Goal: Information Seeking & Learning: Find specific fact

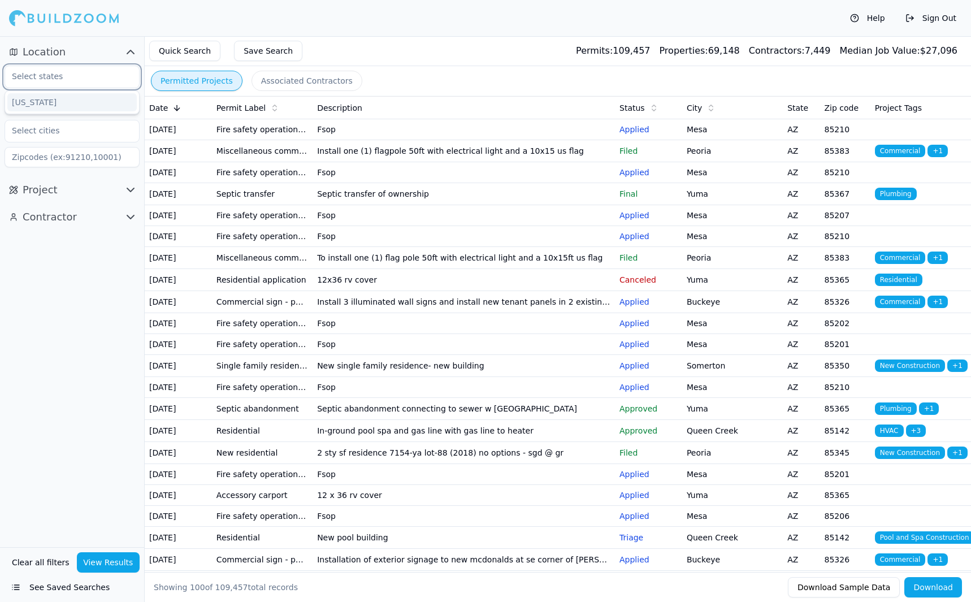
click at [62, 77] on input "text" at bounding box center [65, 76] width 120 height 20
click at [38, 98] on div "[US_STATE]" at bounding box center [71, 102] width 129 height 18
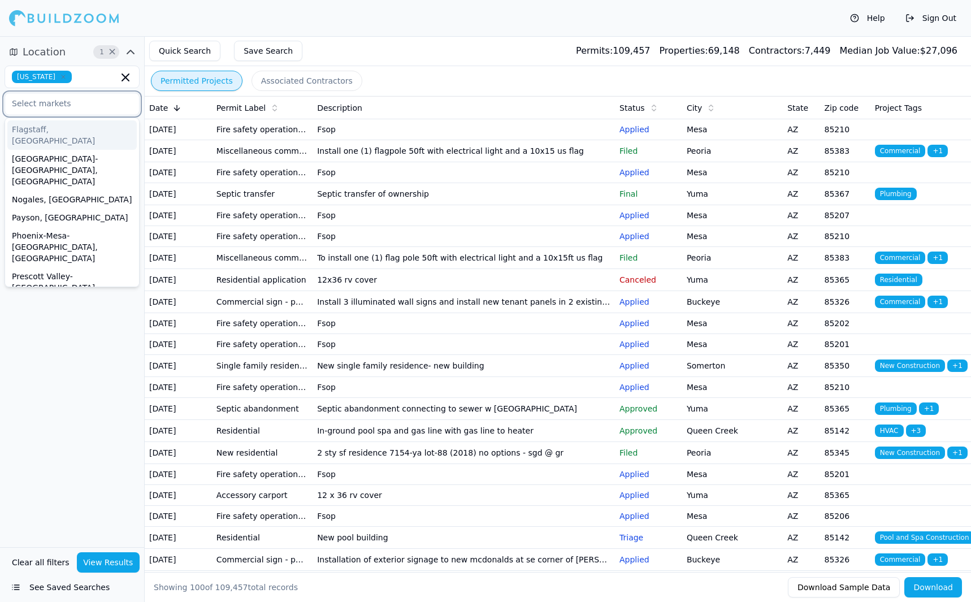
click at [82, 108] on input "text" at bounding box center [65, 103] width 120 height 20
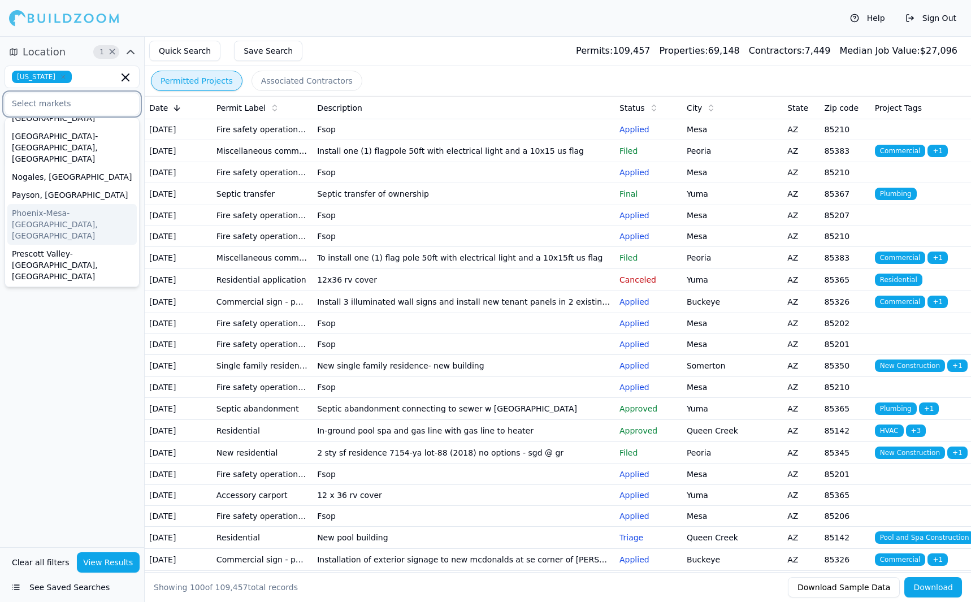
scroll to position [35, 0]
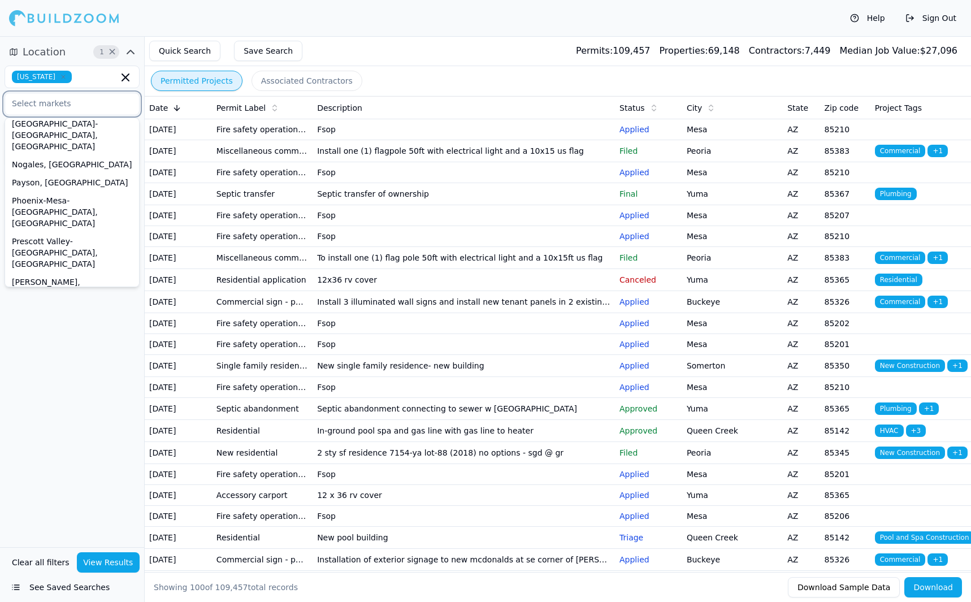
click at [38, 373] on div "[GEOGRAPHIC_DATA], [GEOGRAPHIC_DATA]" at bounding box center [71, 387] width 129 height 29
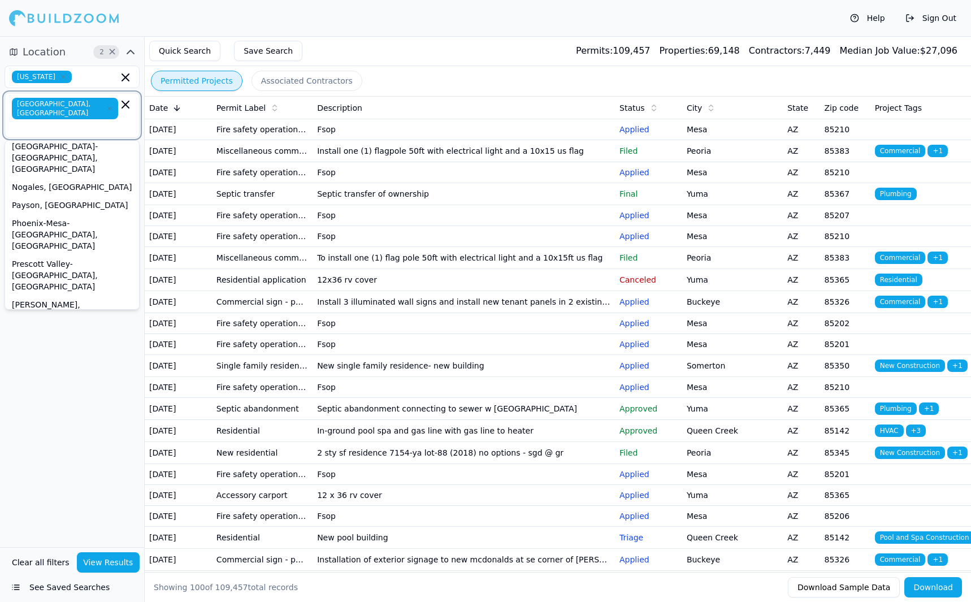
scroll to position [17, 0]
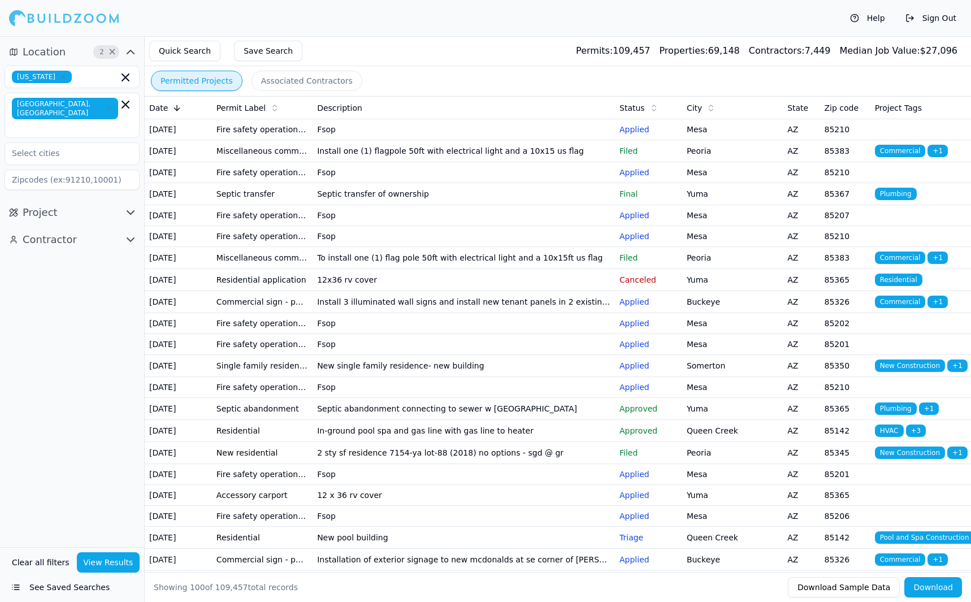
click at [72, 369] on div "Location 2 × [US_STATE] [GEOGRAPHIC_DATA], [GEOGRAPHIC_DATA] Project Contractor" at bounding box center [72, 291] width 144 height 511
click at [118, 204] on button "Project" at bounding box center [72, 213] width 135 height 18
click at [77, 281] on input "text" at bounding box center [65, 291] width 120 height 20
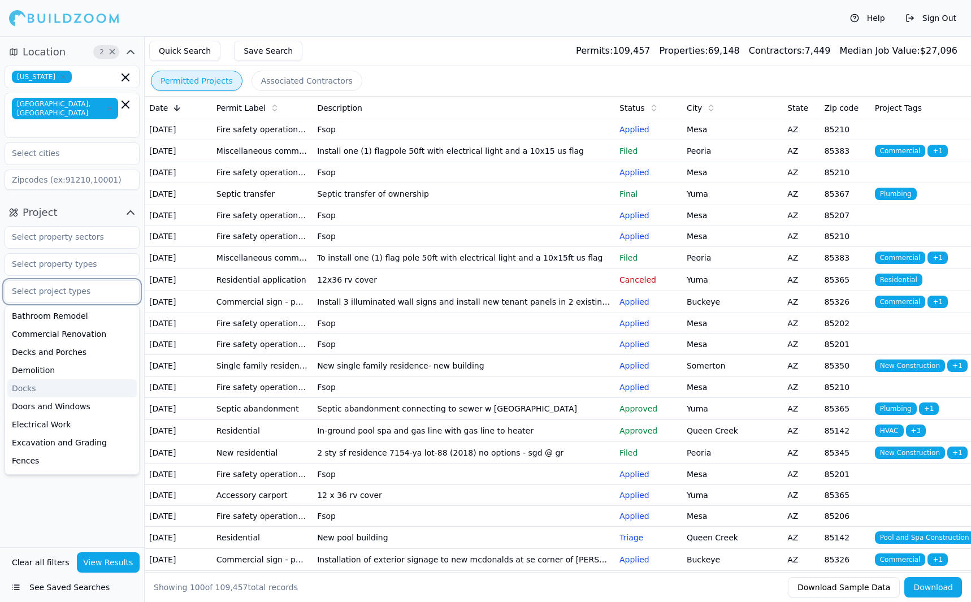
scroll to position [0, 0]
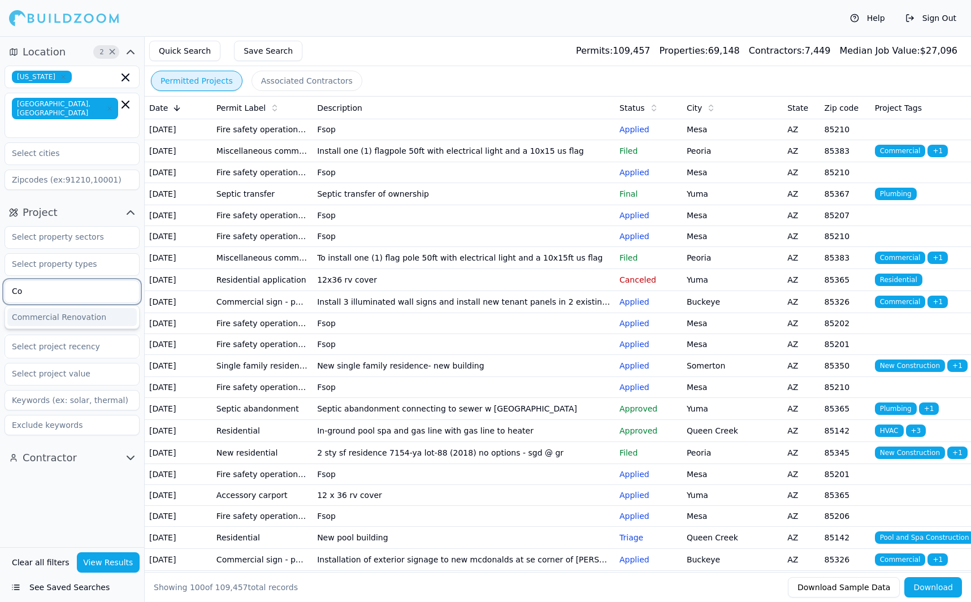
type input "C"
type input "P"
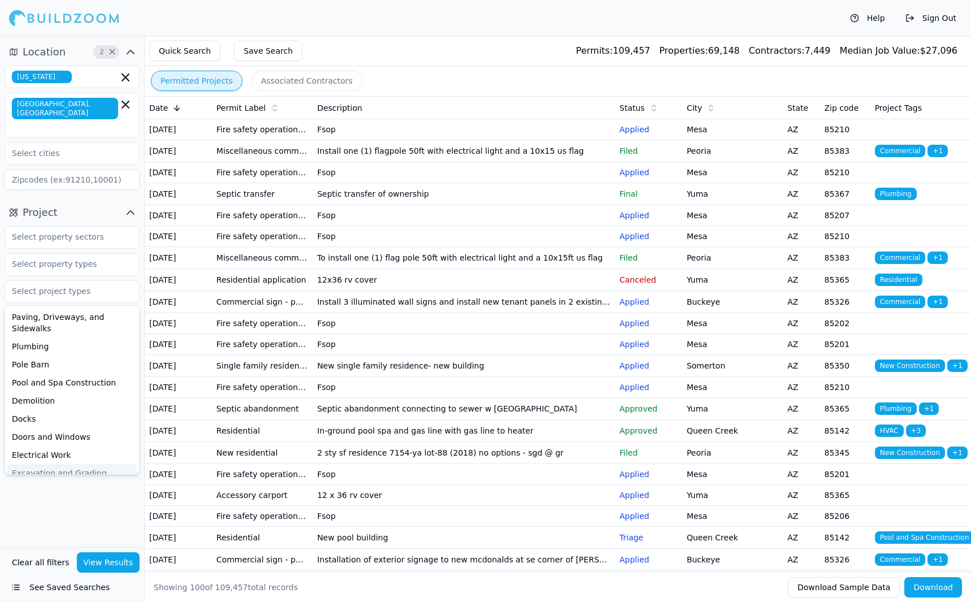
click at [86, 504] on div "Location 2 × [US_STATE] [GEOGRAPHIC_DATA], [GEOGRAPHIC_DATA] Project Paving, Dr…" at bounding box center [72, 291] width 144 height 511
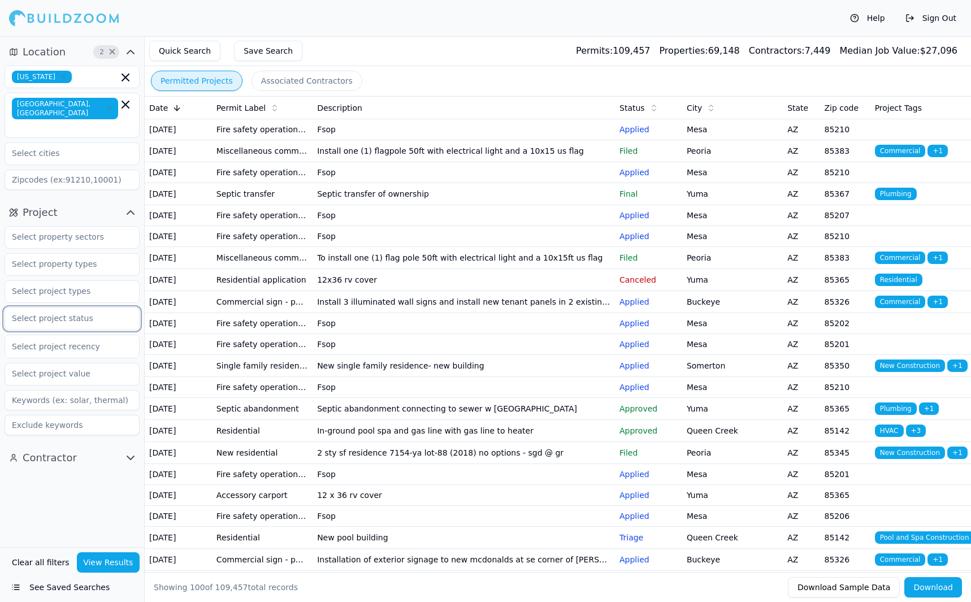
click at [69, 308] on input "text" at bounding box center [65, 318] width 120 height 20
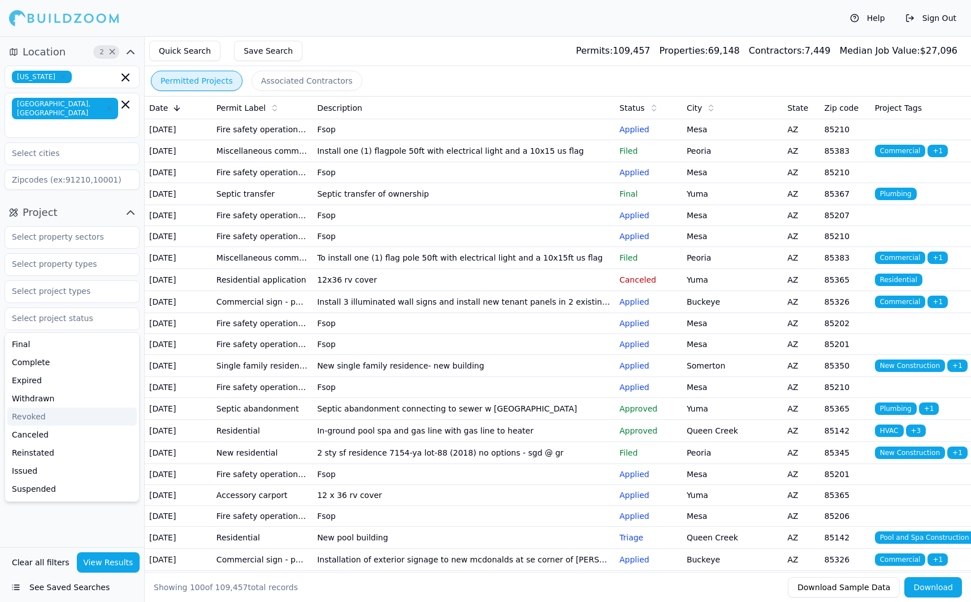
click at [90, 503] on div "Location 2 × [US_STATE] [GEOGRAPHIC_DATA], [GEOGRAPHIC_DATA] Project Final Comp…" at bounding box center [72, 291] width 144 height 511
click at [68, 341] on div at bounding box center [72, 346] width 120 height 11
click at [64, 513] on div "Location 2 × [US_STATE] [GEOGRAPHIC_DATA], [GEOGRAPHIC_DATA] Project Select pro…" at bounding box center [72, 291] width 144 height 511
click at [94, 390] on input at bounding box center [72, 400] width 135 height 20
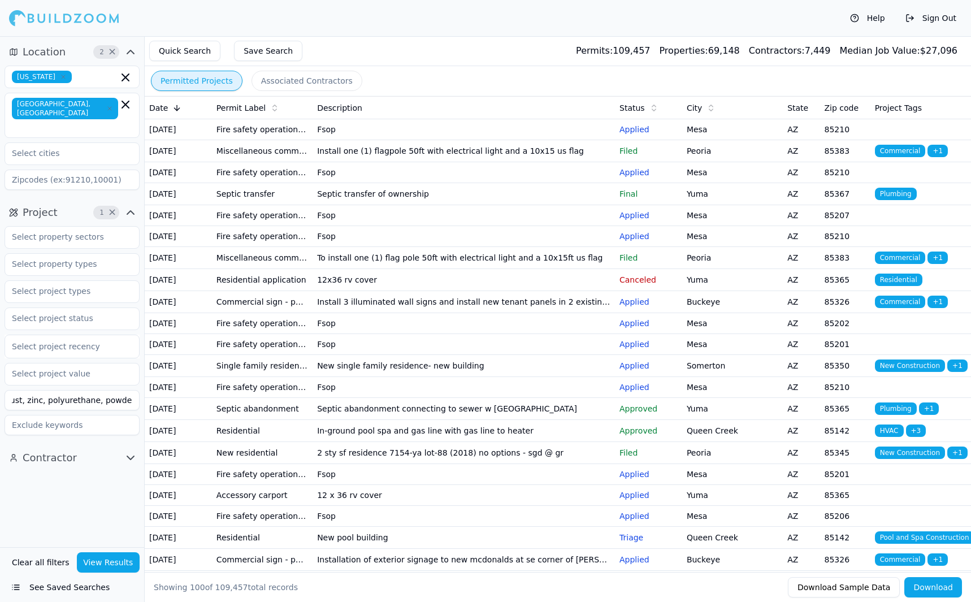
scroll to position [0, 8]
type input "rust, zinc, polyurethane, powder coat"
click at [66, 501] on div "Location 2 × [US_STATE] [GEOGRAPHIC_DATA], [GEOGRAPHIC_DATA] Project 1 × Select…" at bounding box center [72, 291] width 144 height 511
click at [183, 50] on button "Quick Search" at bounding box center [184, 51] width 71 height 20
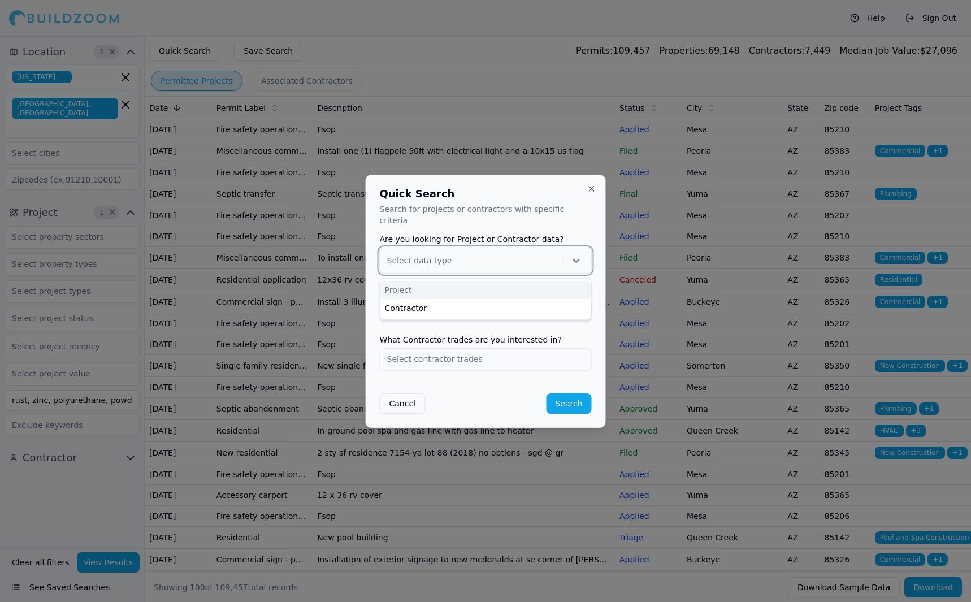
click at [560, 253] on div at bounding box center [571, 261] width 25 height 16
click at [447, 357] on input "text" at bounding box center [485, 359] width 211 height 20
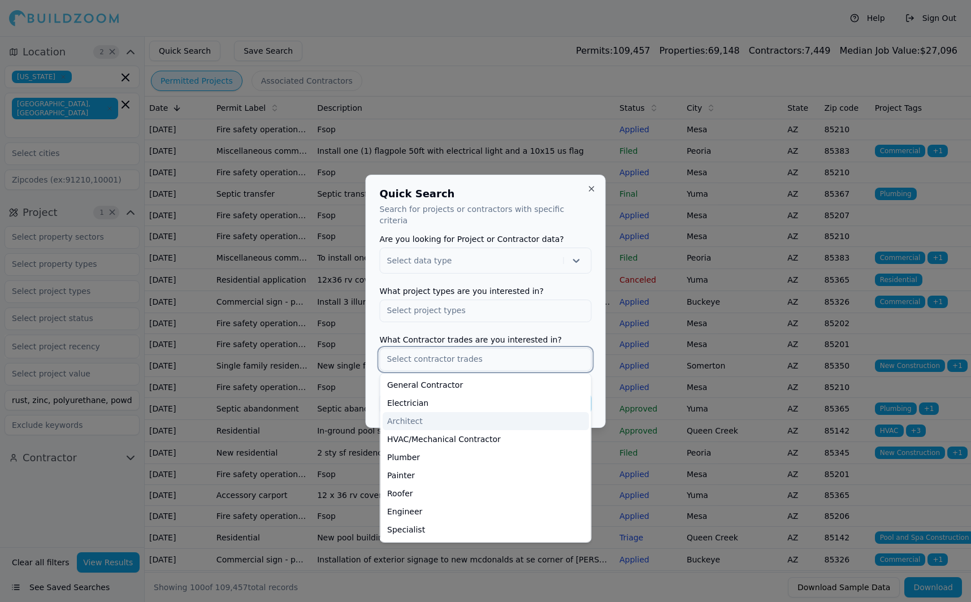
scroll to position [57, 0]
click at [417, 415] on div "Painter" at bounding box center [486, 419] width 206 height 18
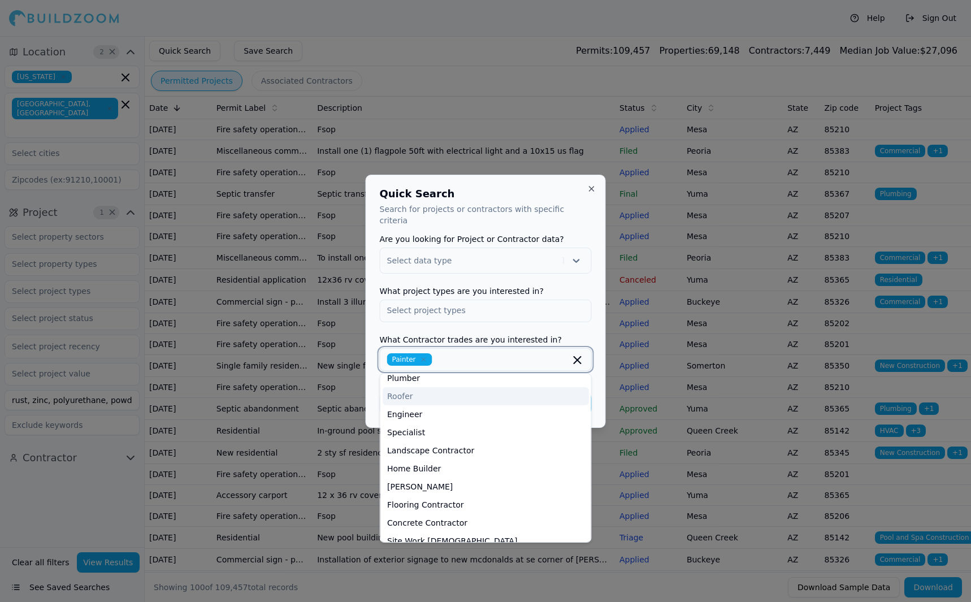
scroll to position [113, 0]
click at [414, 399] on div "Specialist" at bounding box center [486, 398] width 206 height 18
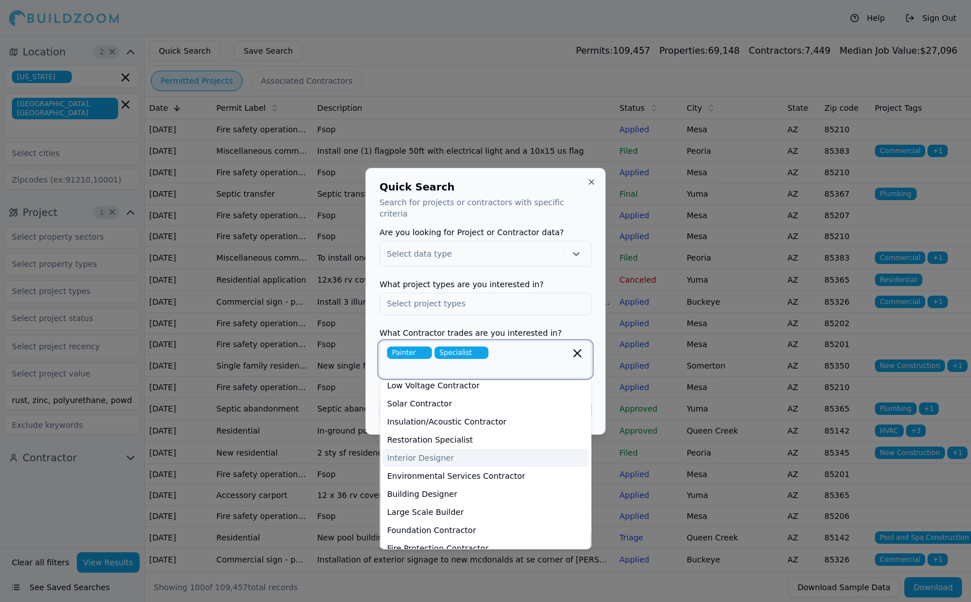
scroll to position [433, 0]
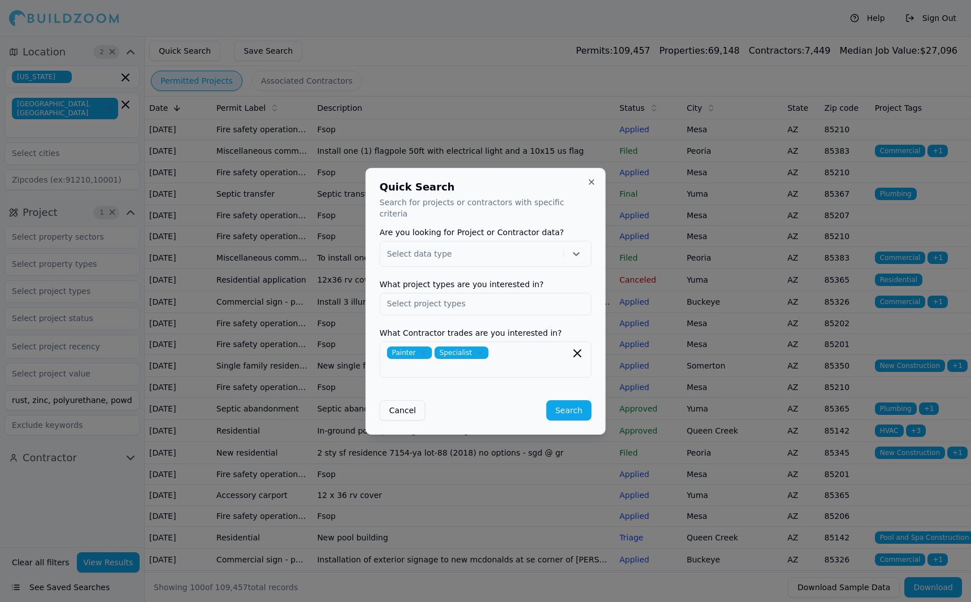
click at [580, 275] on form "Are you looking for Project or Contractor data? Select data type What project t…" at bounding box center [486, 324] width 212 height 192
click at [547, 258] on div at bounding box center [473, 253] width 172 height 11
click at [591, 187] on button "Close" at bounding box center [591, 182] width 9 height 9
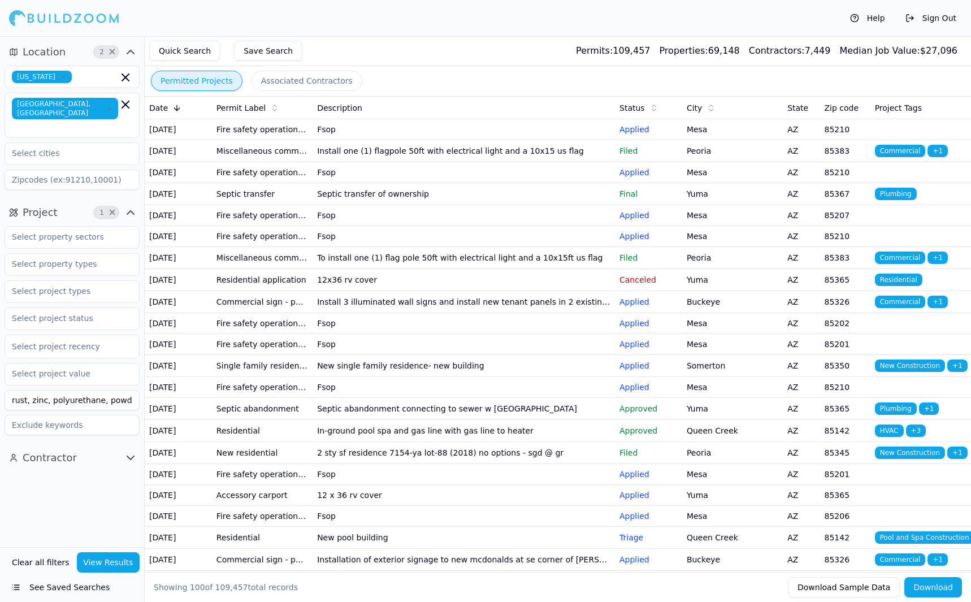
click at [102, 565] on button "View Results" at bounding box center [108, 562] width 63 height 20
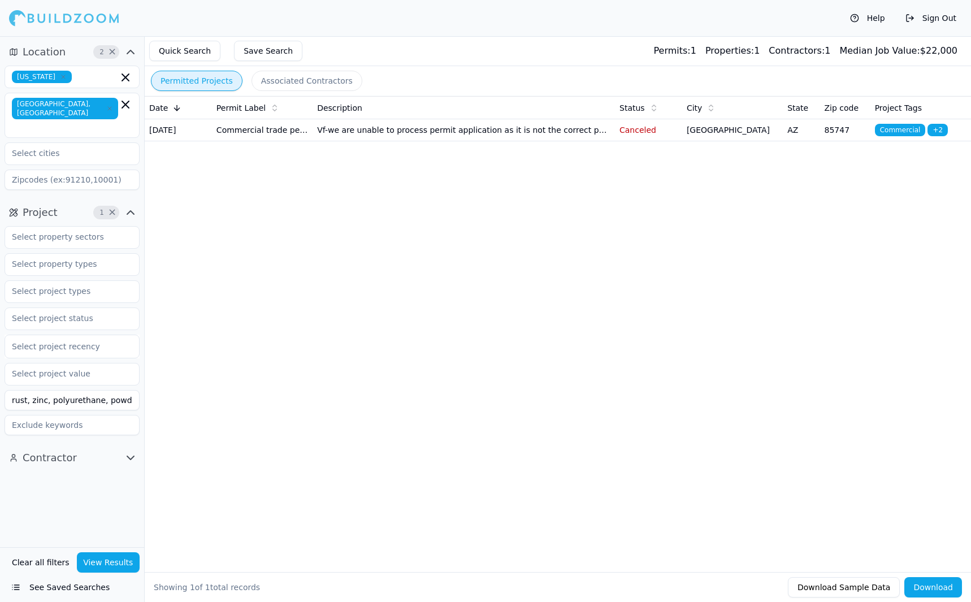
click at [257, 138] on td "Commercial trade permit" at bounding box center [262, 130] width 101 height 22
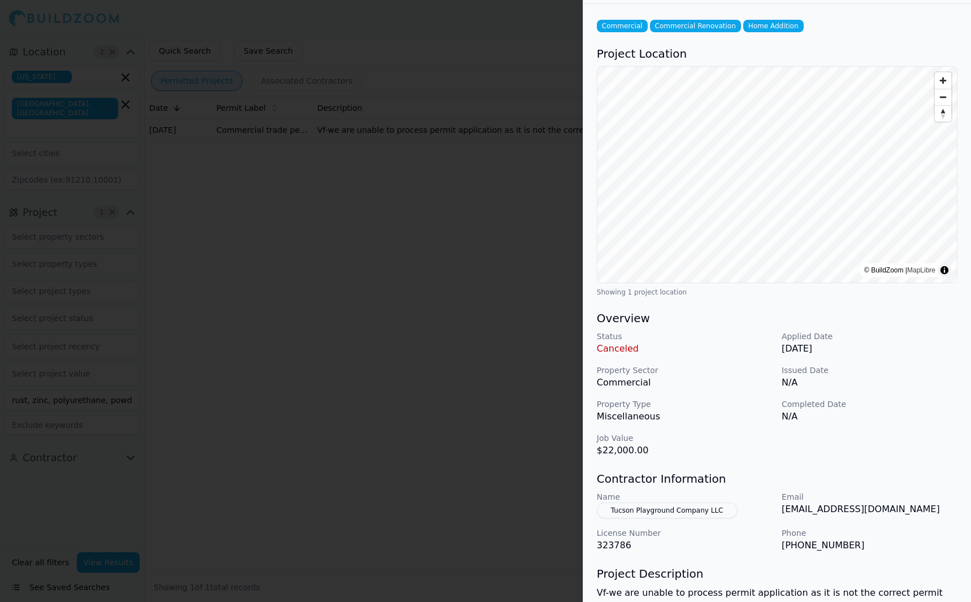
scroll to position [0, 0]
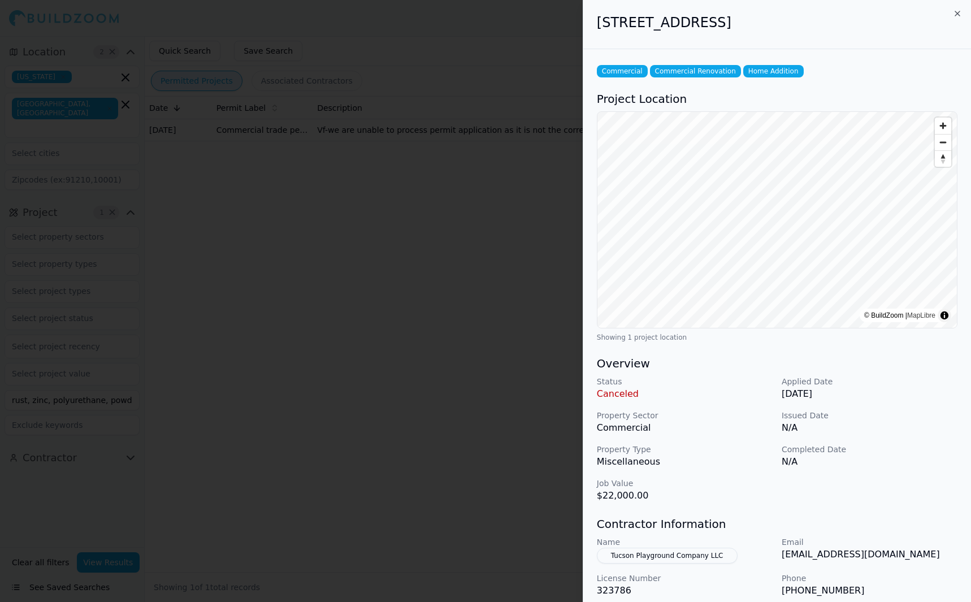
click at [828, 79] on div "Commercial Commercial Renovation Home Addition Project Location © BuildZoom | M…" at bounding box center [777, 420] width 388 height 743
click at [962, 14] on icon "button" at bounding box center [957, 13] width 9 height 9
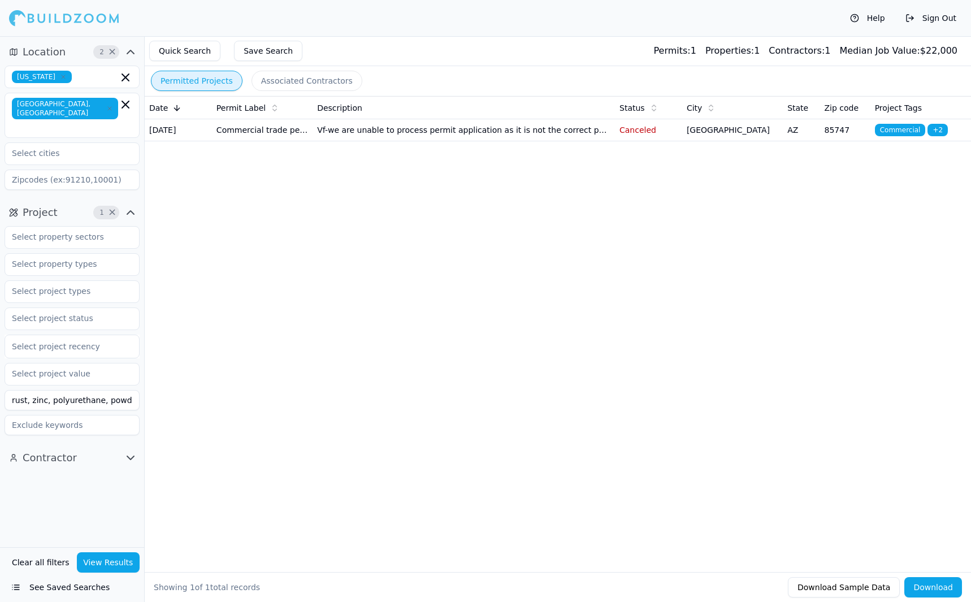
click at [133, 451] on icon "button" at bounding box center [131, 458] width 14 height 14
click at [132, 451] on icon "button" at bounding box center [131, 458] width 14 height 14
click at [255, 14] on div "Help Sign Out" at bounding box center [485, 18] width 971 height 36
